Goal: Information Seeking & Learning: Learn about a topic

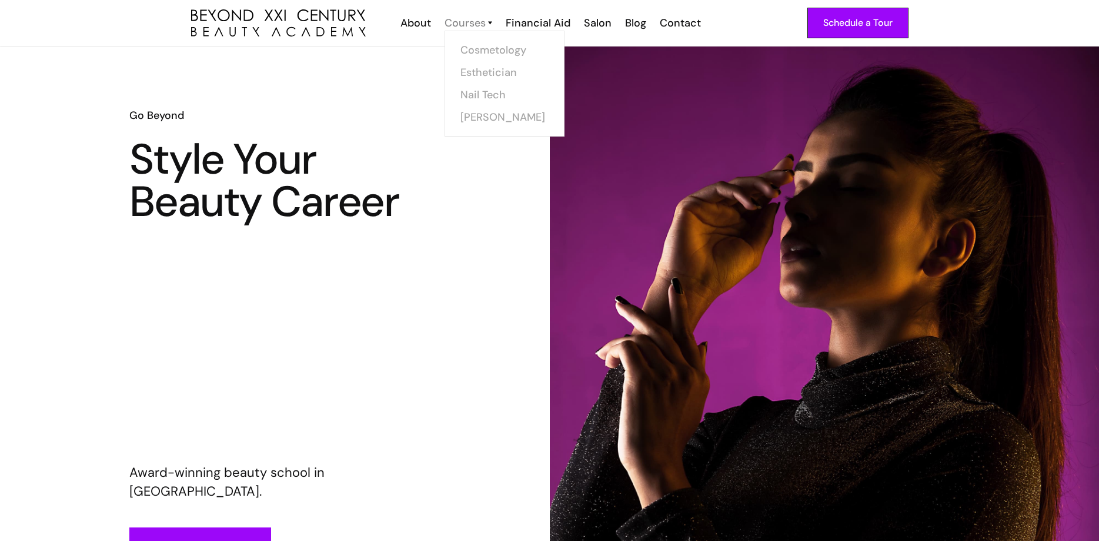
click at [466, 25] on div "Courses" at bounding box center [465, 22] width 41 height 15
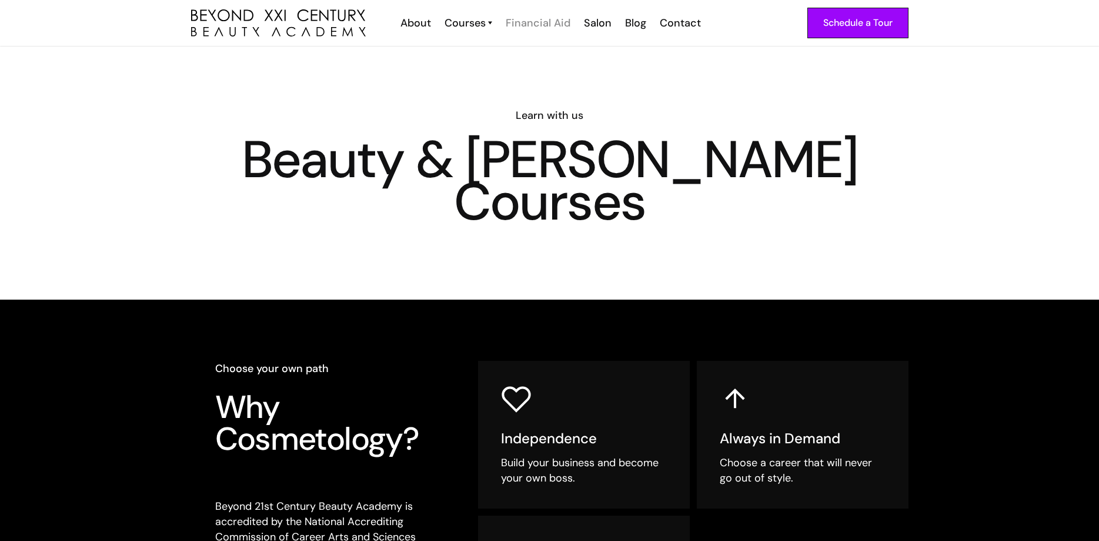
click at [543, 27] on div "Financial Aid" at bounding box center [538, 22] width 65 height 15
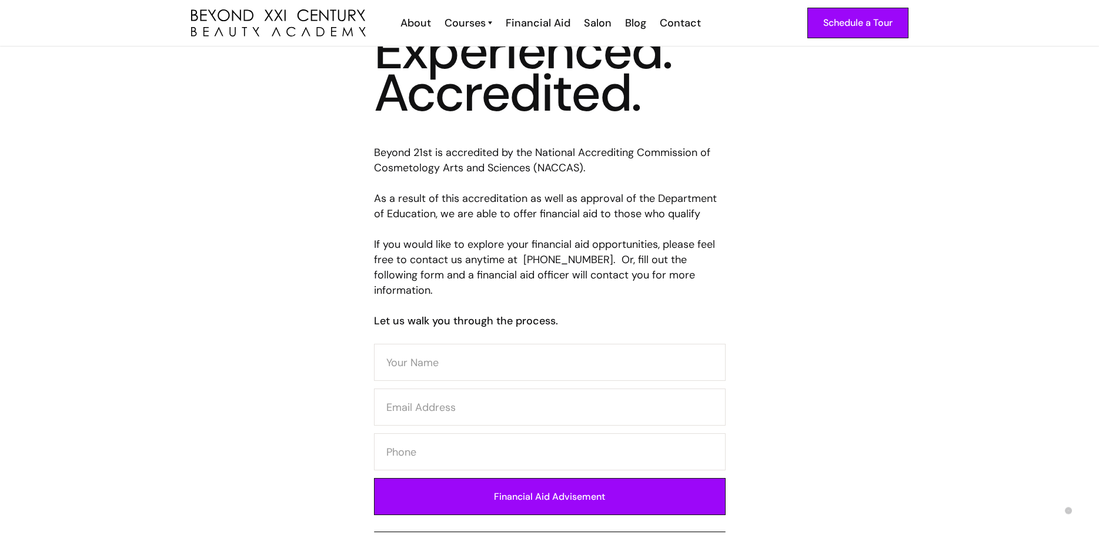
scroll to position [420, 0]
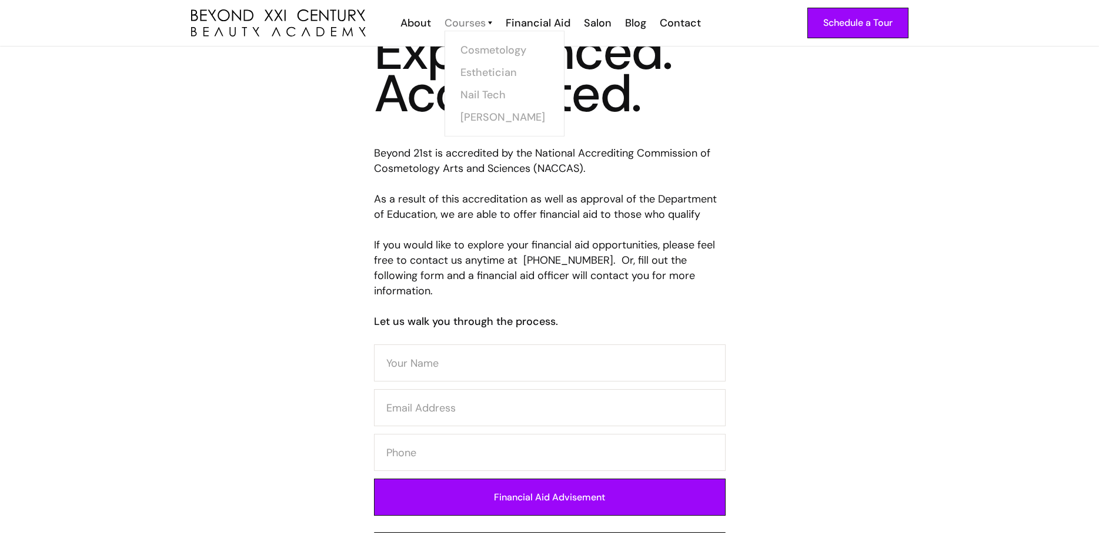
click at [462, 22] on div "Courses" at bounding box center [465, 22] width 41 height 15
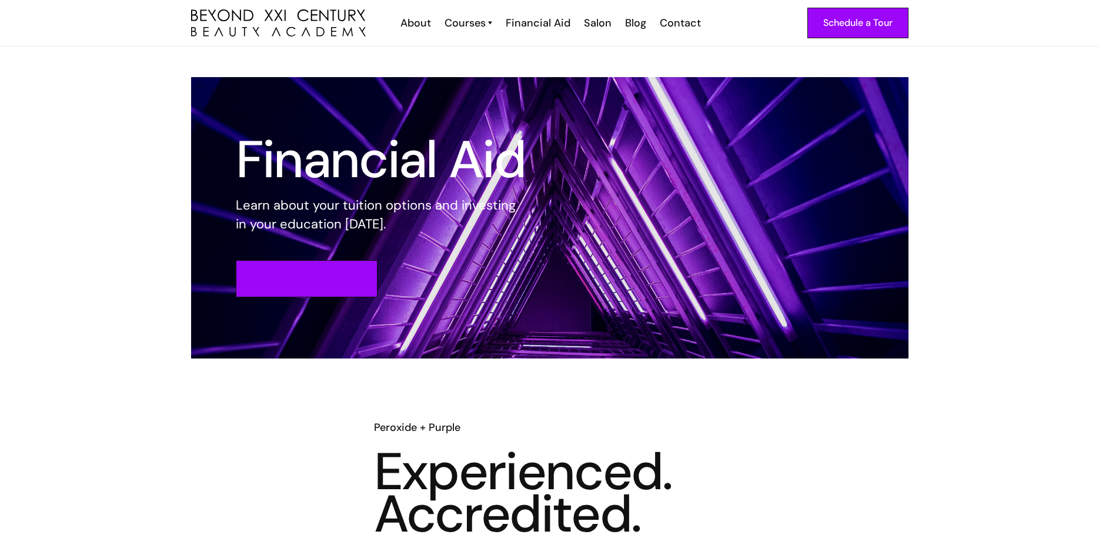
scroll to position [420, 0]
